Goal: Task Accomplishment & Management: Use online tool/utility

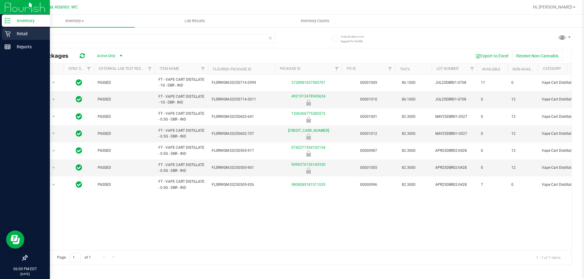
click at [10, 35] on icon at bounding box center [8, 34] width 6 height 6
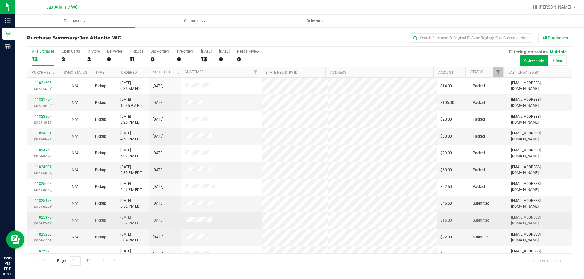
click at [45, 217] on link "11825175" at bounding box center [43, 218] width 17 height 4
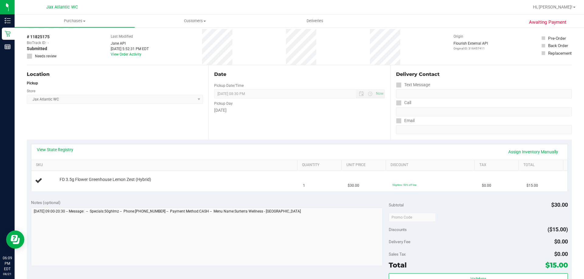
scroll to position [91, 0]
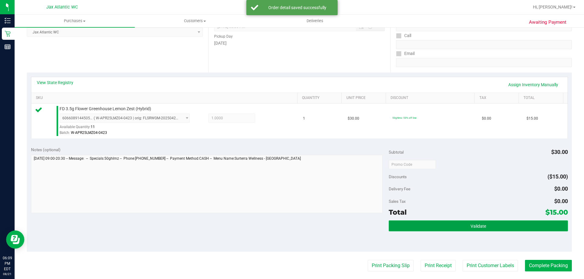
click at [476, 229] on button "Validate" at bounding box center [477, 226] width 179 height 11
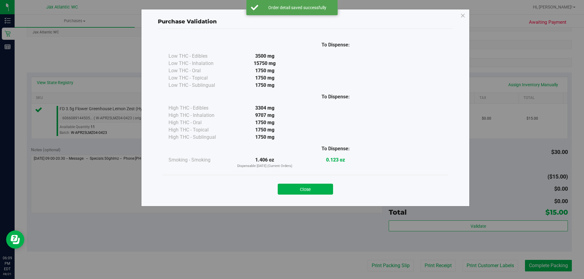
click at [302, 191] on button "Close" at bounding box center [305, 189] width 55 height 11
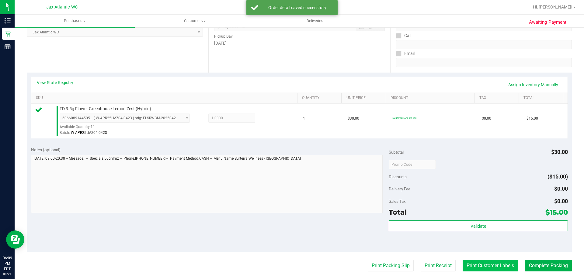
click at [477, 264] on button "Print Customer Labels" at bounding box center [489, 266] width 55 height 12
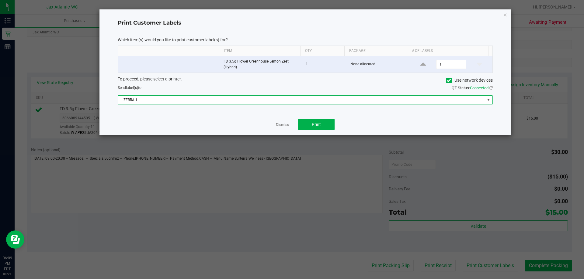
click at [317, 97] on span "ZEBRA-1" at bounding box center [301, 100] width 367 height 9
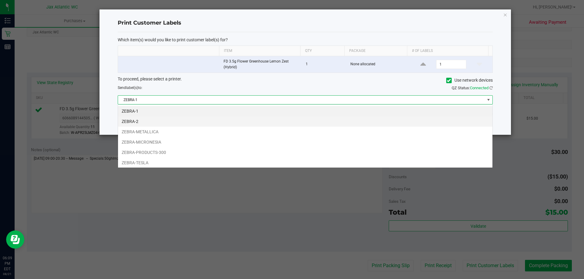
scroll to position [9, 374]
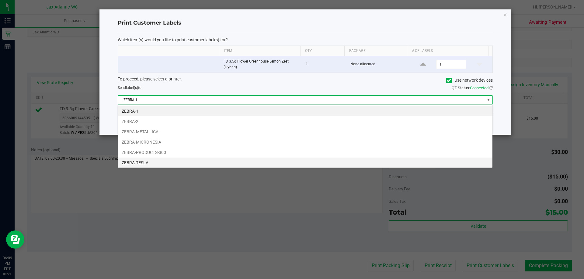
click at [150, 164] on li "ZEBRA-TESLA" at bounding box center [305, 163] width 374 height 10
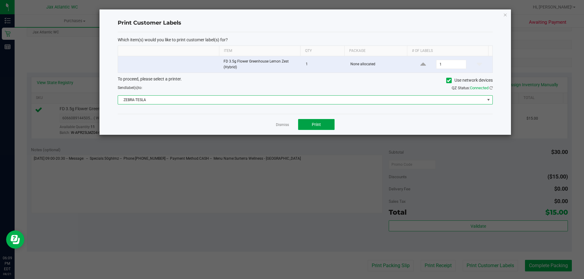
click at [318, 123] on span "Print" at bounding box center [316, 124] width 9 height 5
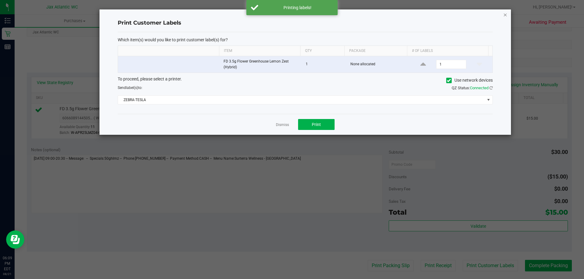
click at [505, 15] on icon "button" at bounding box center [505, 14] width 4 height 7
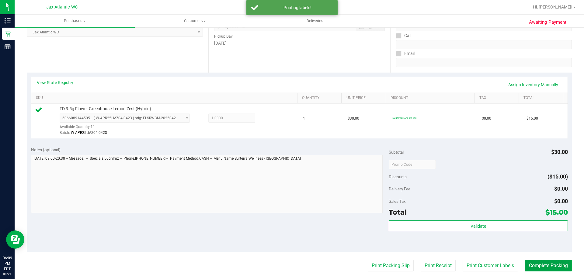
click at [536, 264] on button "Complete Packing" at bounding box center [548, 266] width 47 height 12
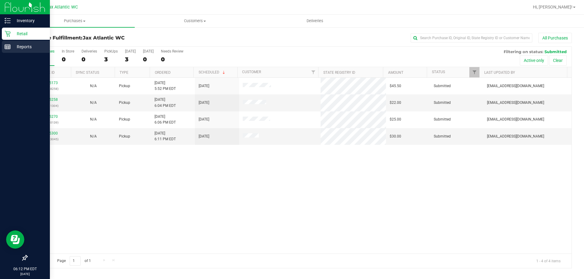
click at [10, 48] on rect at bounding box center [7, 47] width 5 height 4
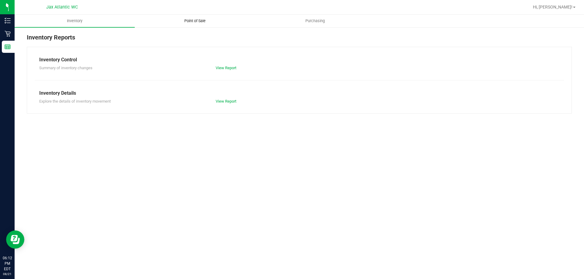
click at [189, 21] on span "Point of Sale" at bounding box center [195, 20] width 38 height 5
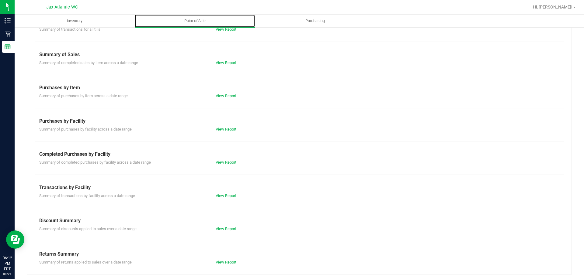
scroll to position [40, 0]
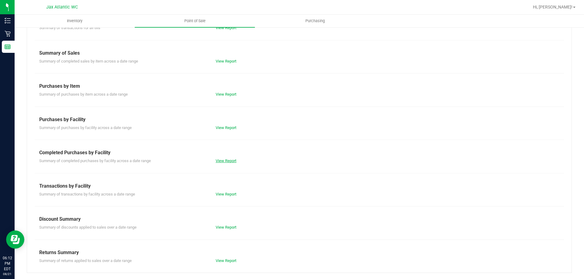
click at [224, 159] on link "View Report" at bounding box center [226, 161] width 21 height 5
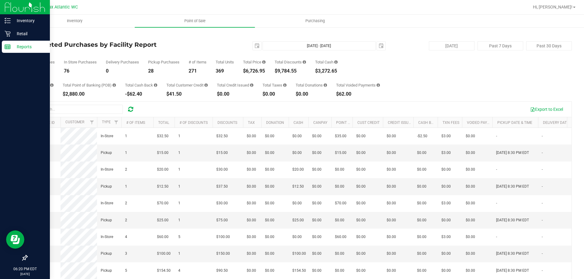
click at [7, 48] on icon at bounding box center [8, 47] width 6 height 6
